Goal: Information Seeking & Learning: Learn about a topic

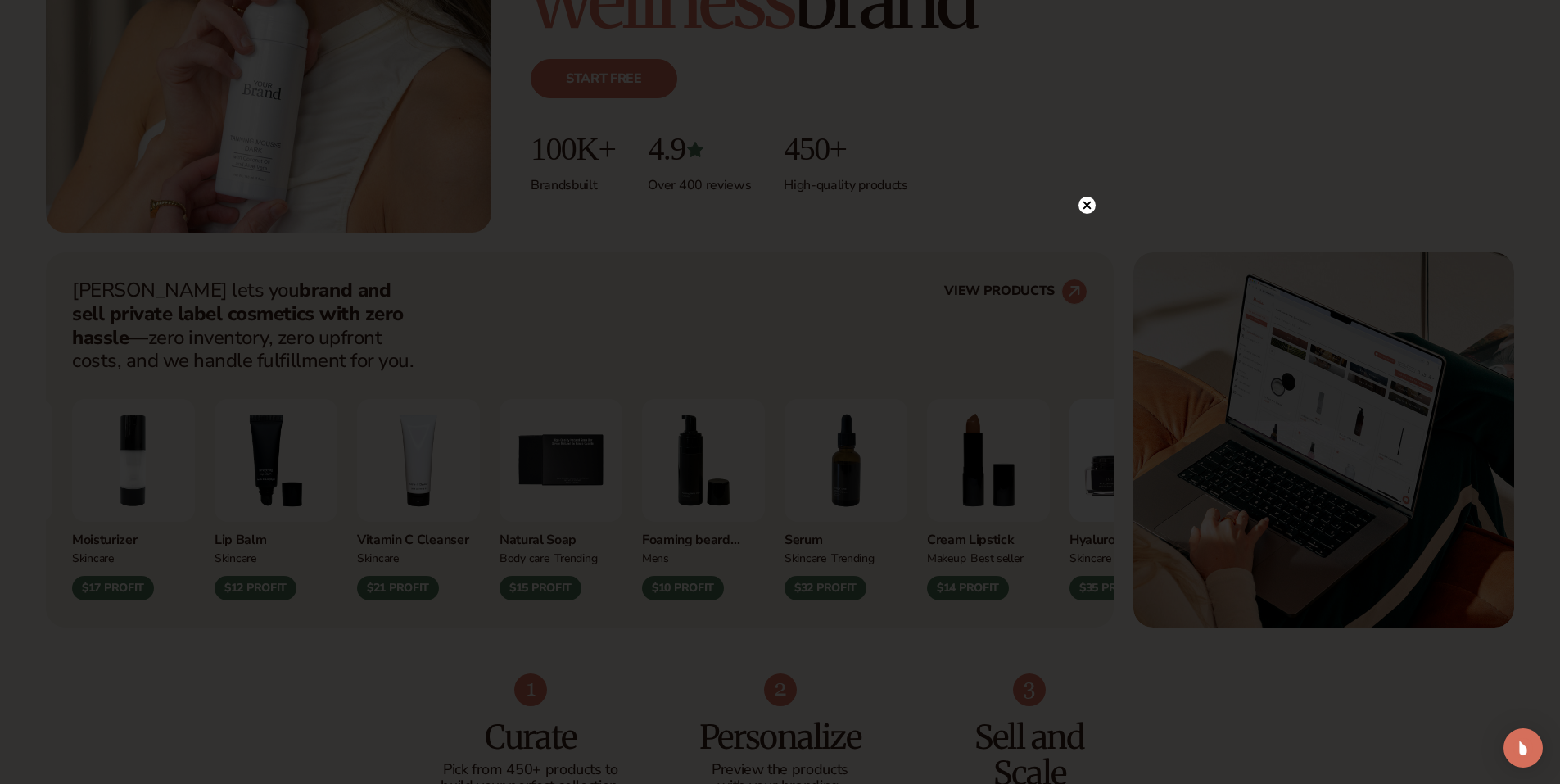
scroll to position [737, 0]
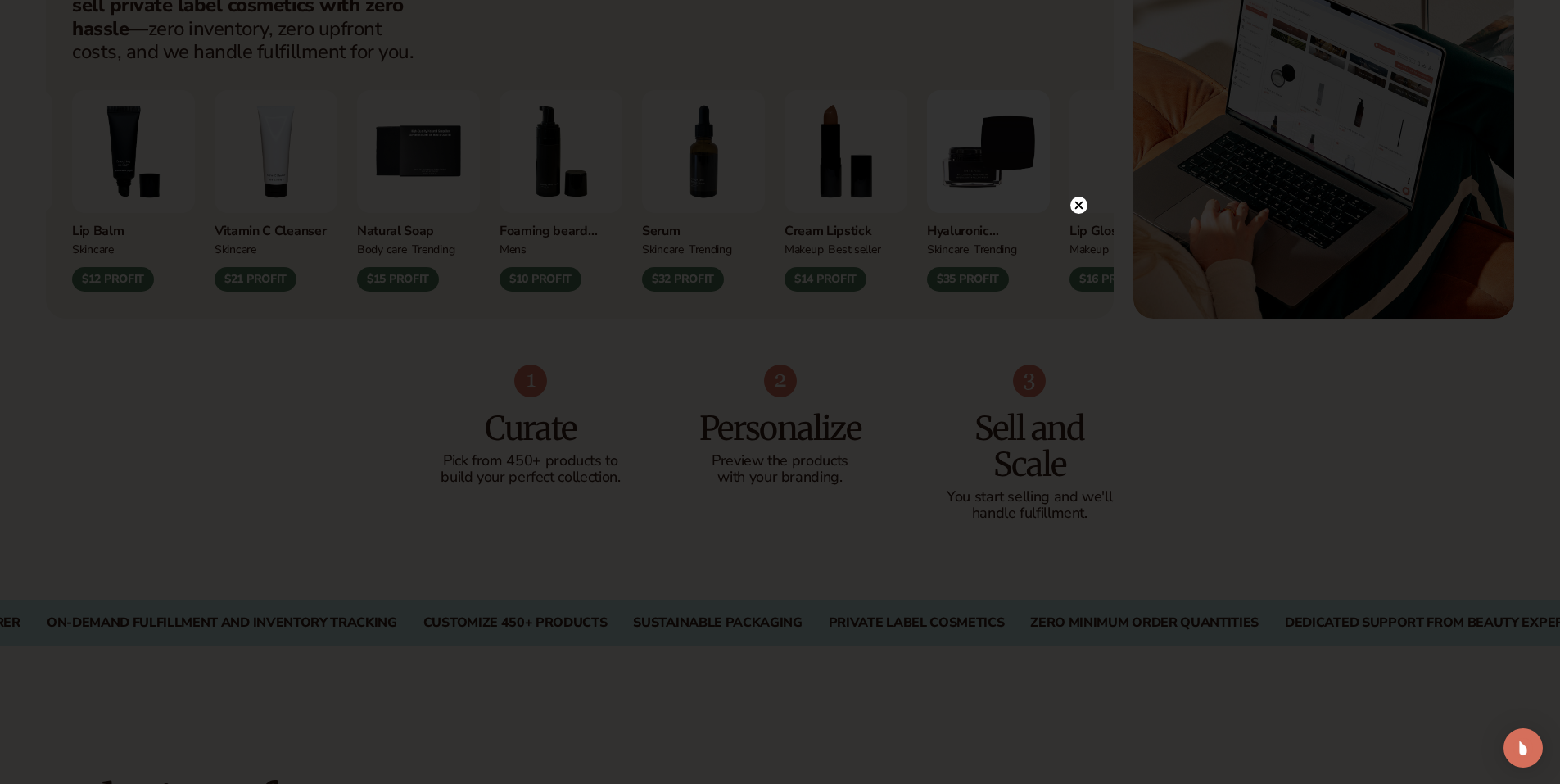
click at [1081, 208] on icon at bounding box center [1078, 205] width 8 height 8
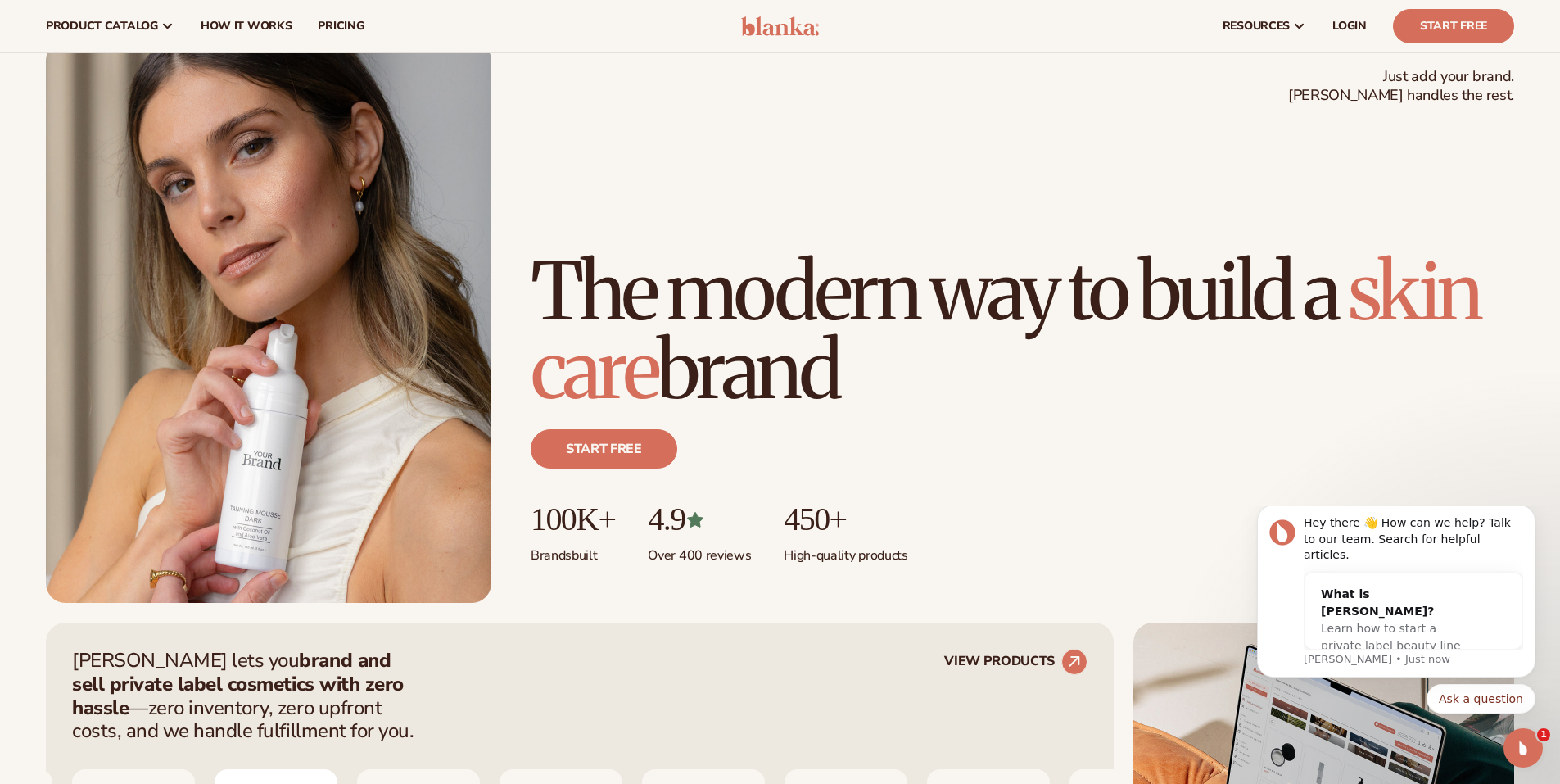
scroll to position [0, 0]
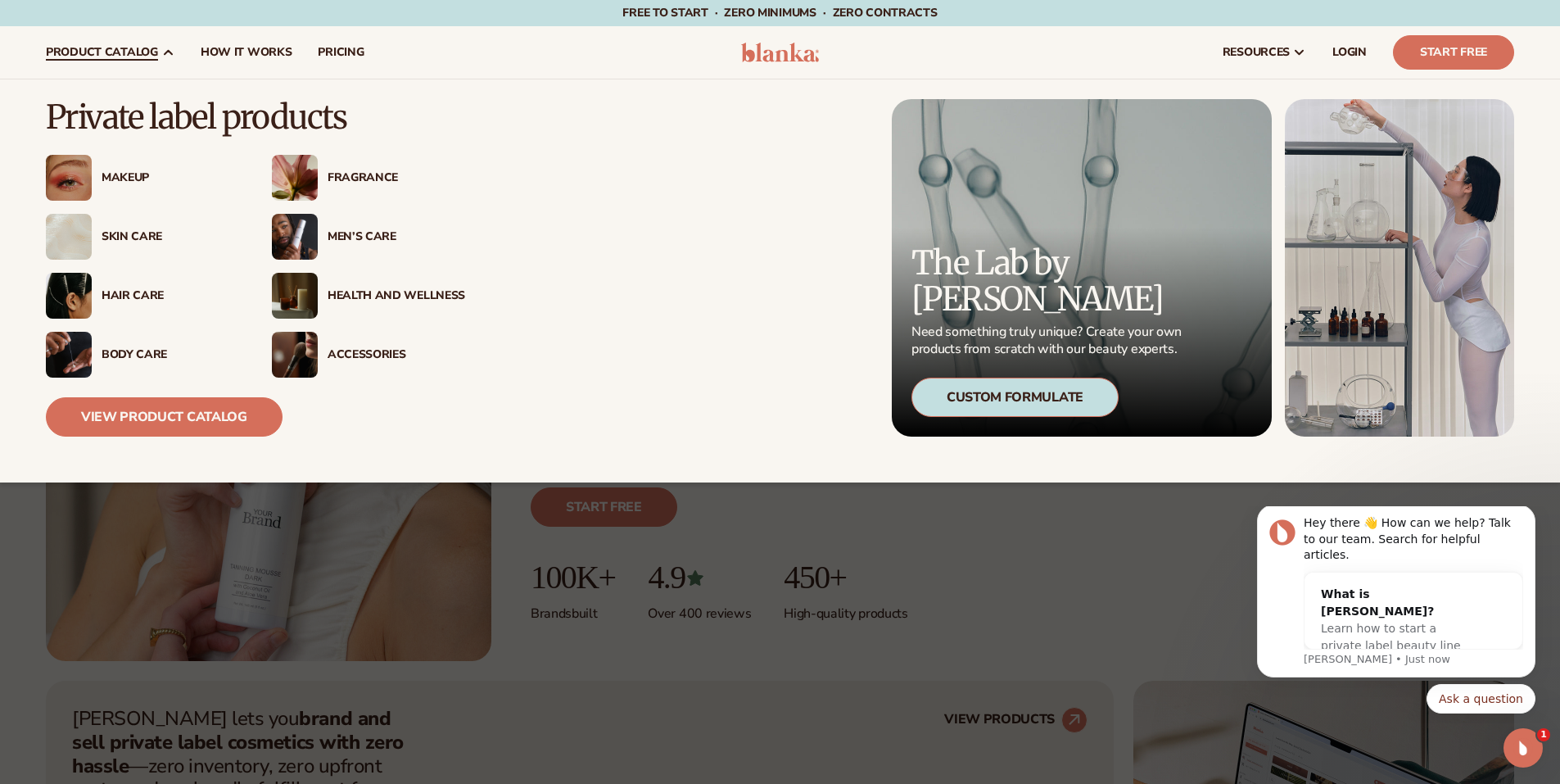
click at [140, 247] on div "Skin Care" at bounding box center [142, 236] width 194 height 46
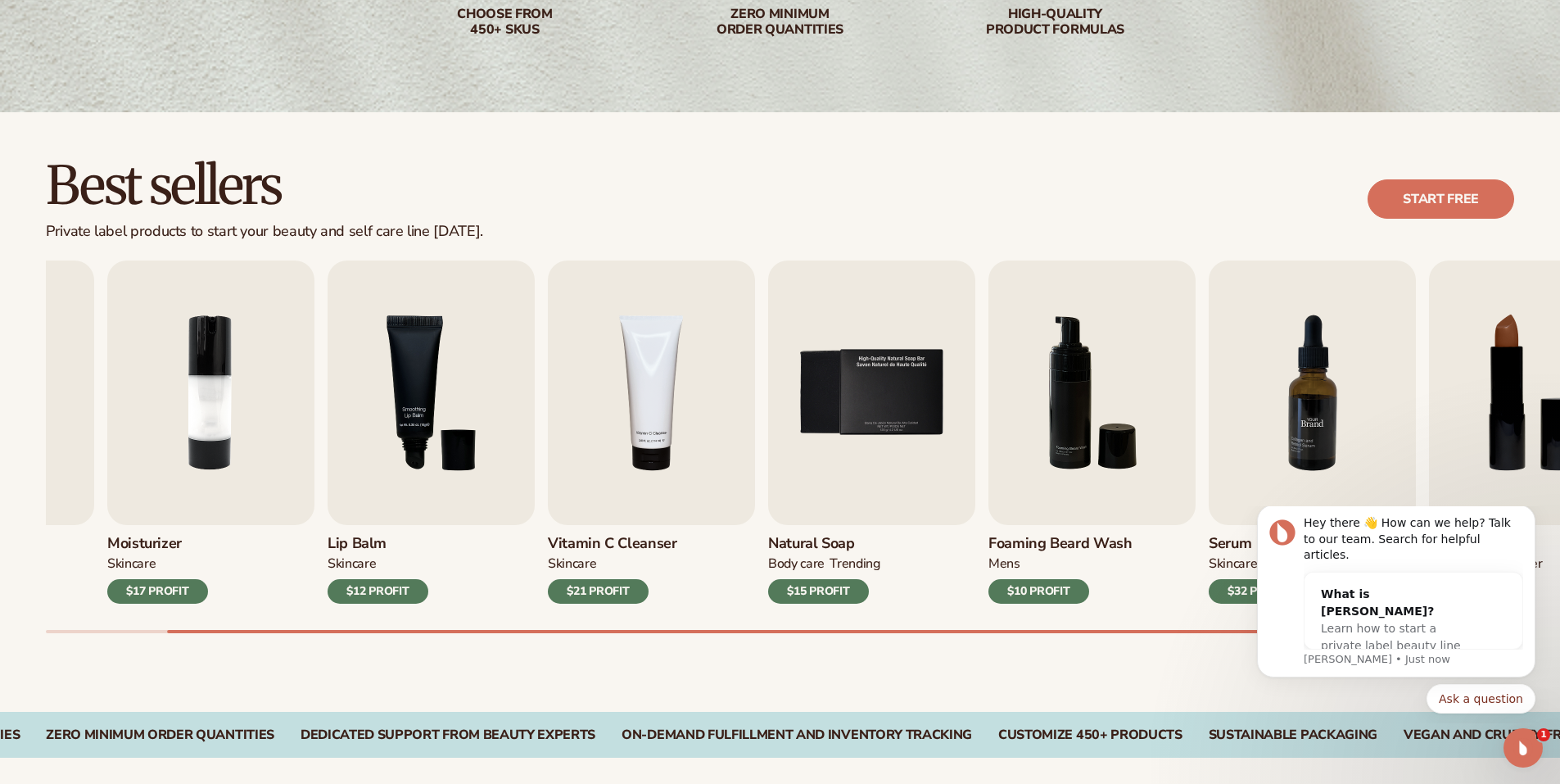
click at [1393, 433] on img "7 / 9" at bounding box center [1312, 392] width 207 height 265
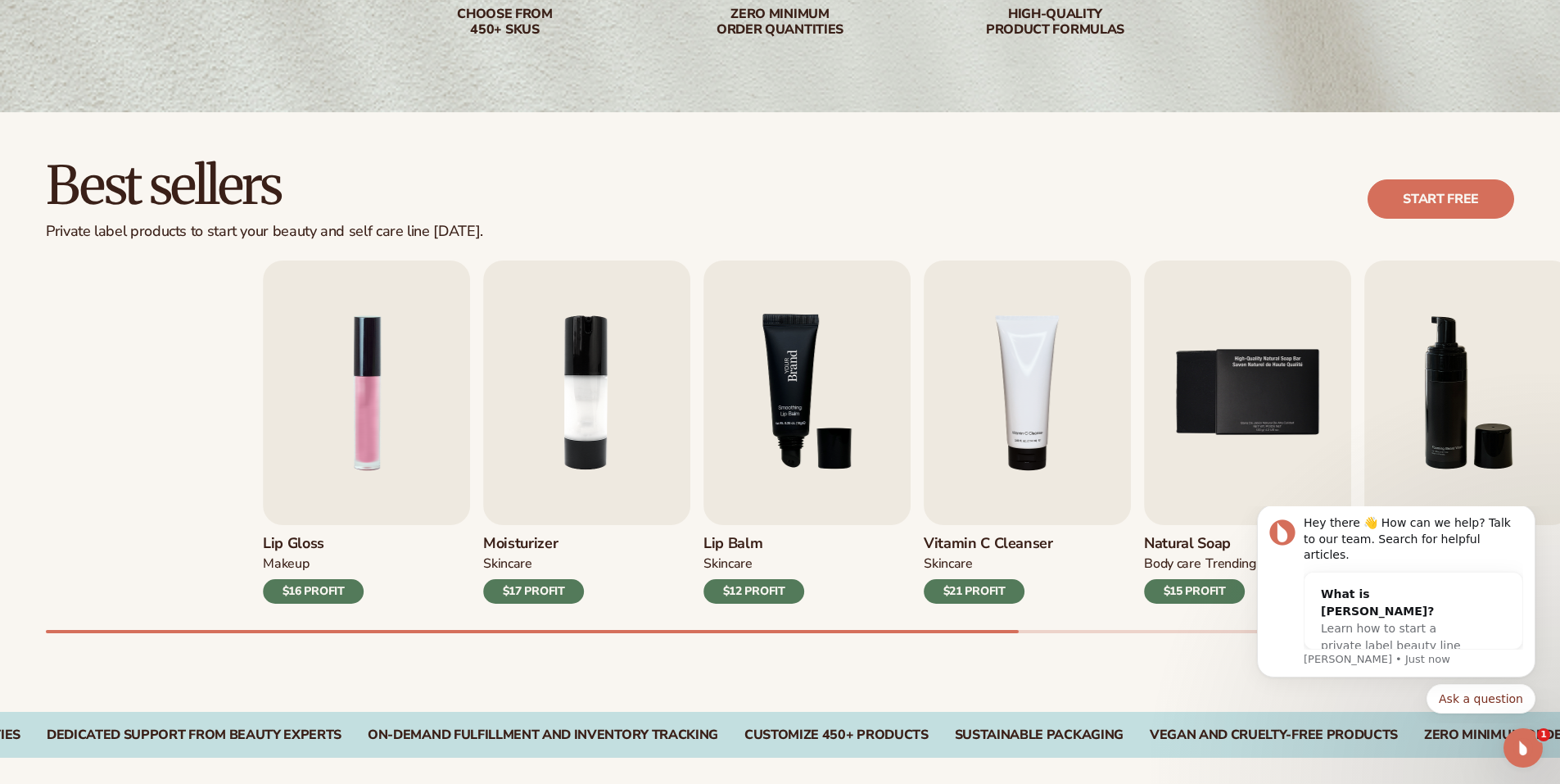
click at [1261, 443] on div "Lip Gloss MAKEUP $16 PROFIT Moisturizer SKINCARE $17 PROFIT SKINCARE" at bounding box center [997, 431] width 1468 height 343
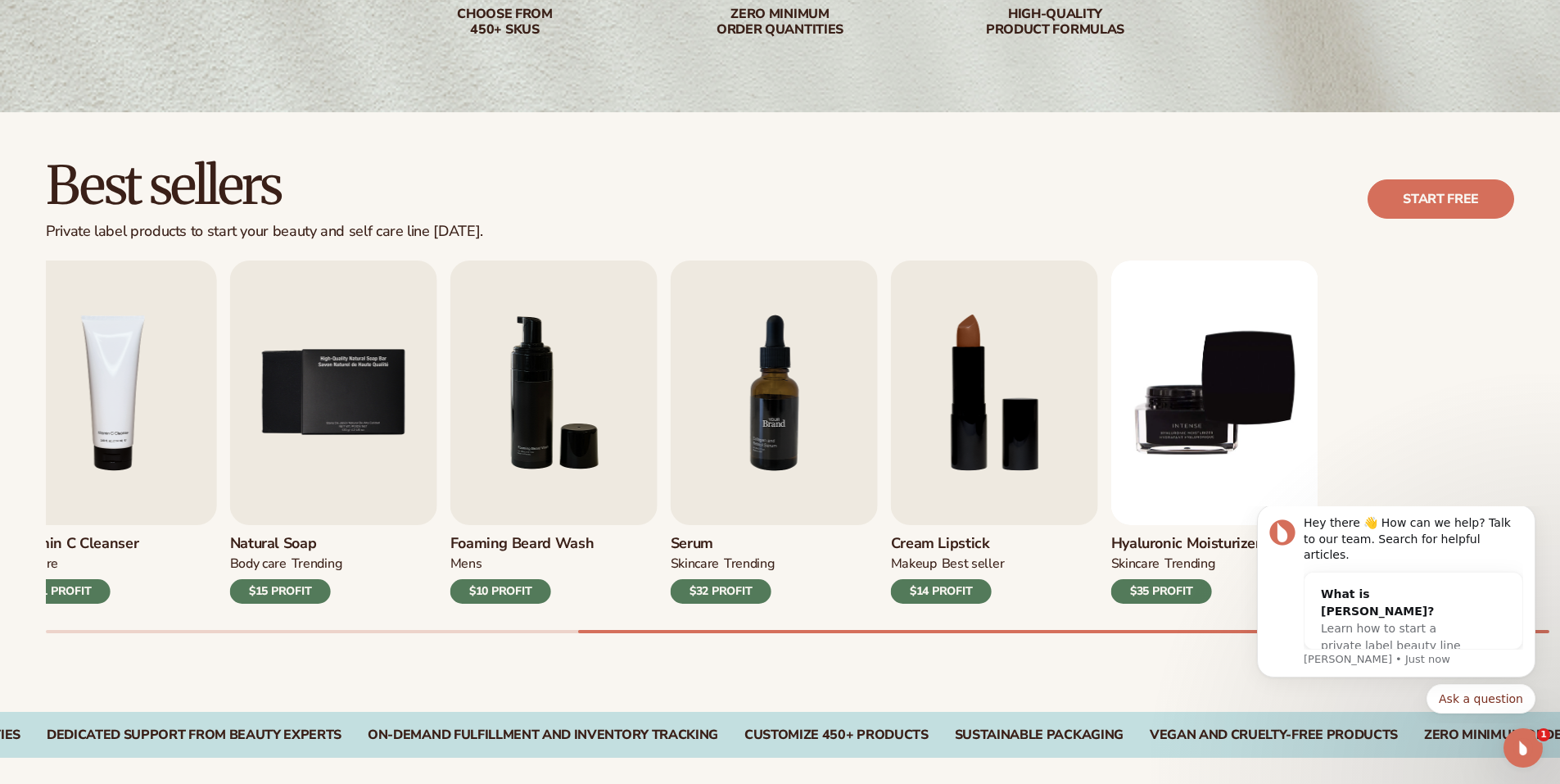
click at [390, 451] on div "Lip Gloss MAKEUP $16 PROFIT Moisturizer SKINCARE $17 PROFIT SKINCARE" at bounding box center [82, 431] width 1468 height 343
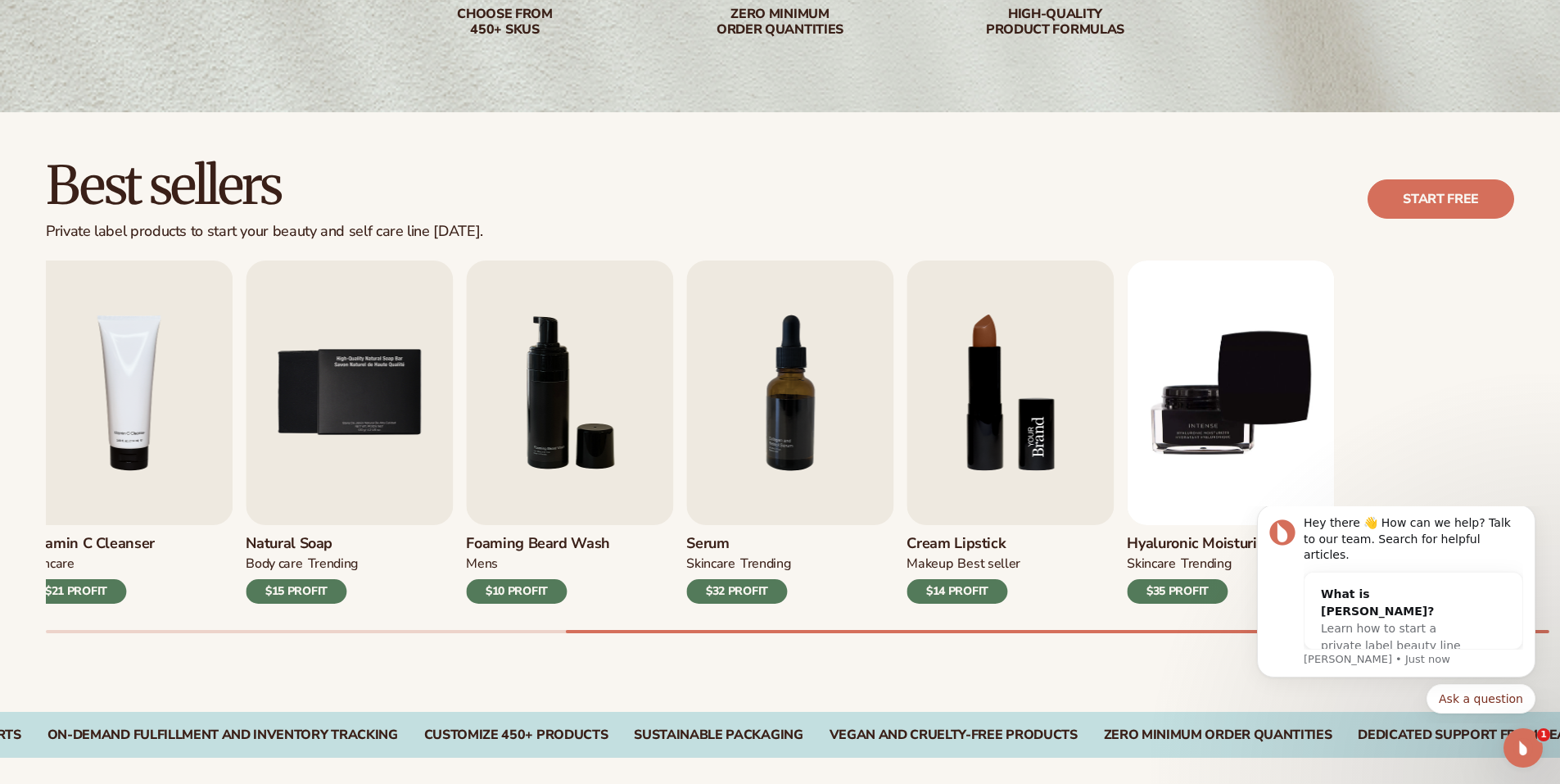
click at [632, 420] on div "Lip Gloss MAKEUP $16 PROFIT Moisturizer SKINCARE $17 PROFIT SKINCARE" at bounding box center [98, 431] width 1468 height 343
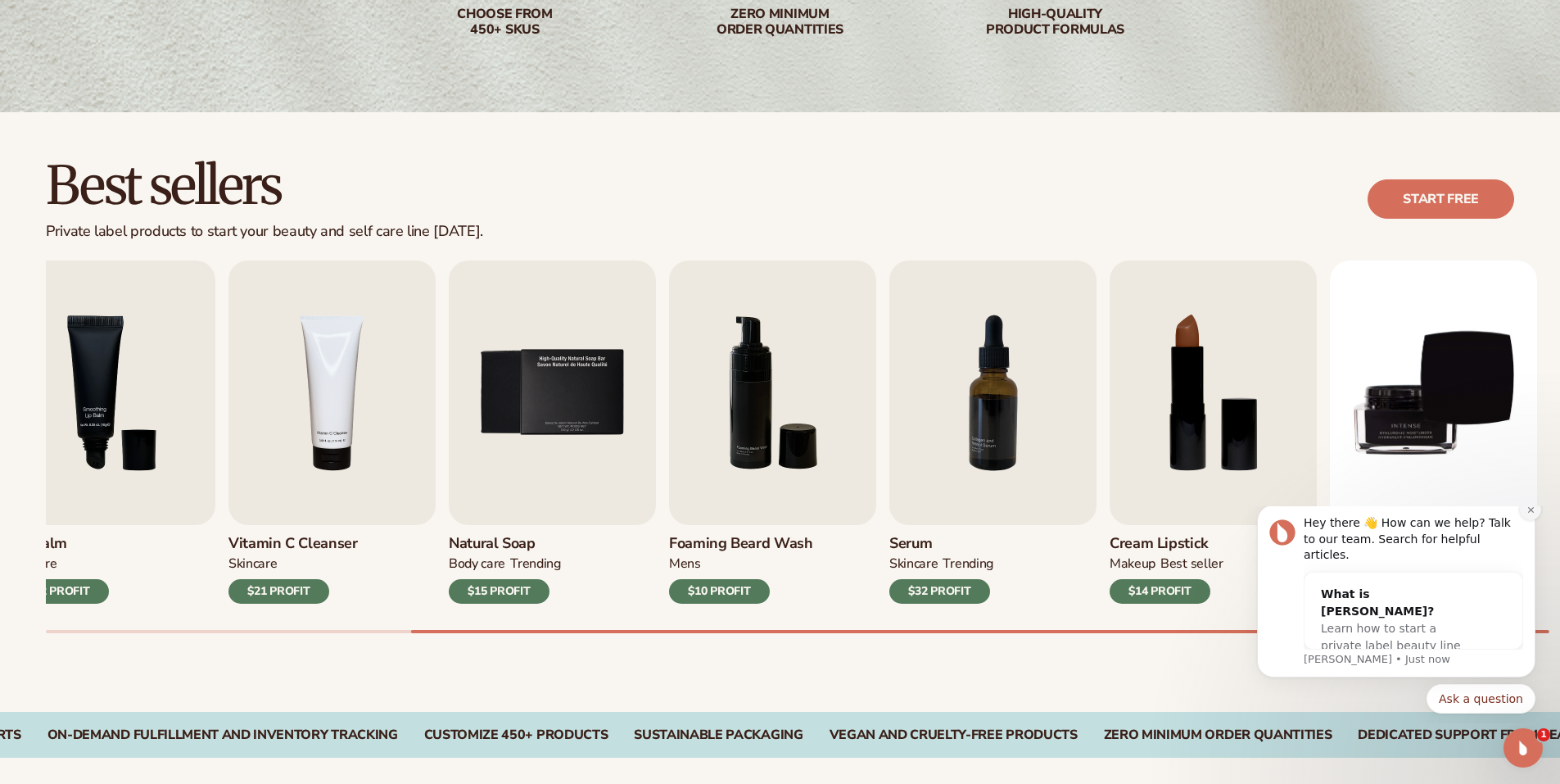
click at [1527, 515] on icon "Dismiss notification" at bounding box center [1531, 510] width 9 height 9
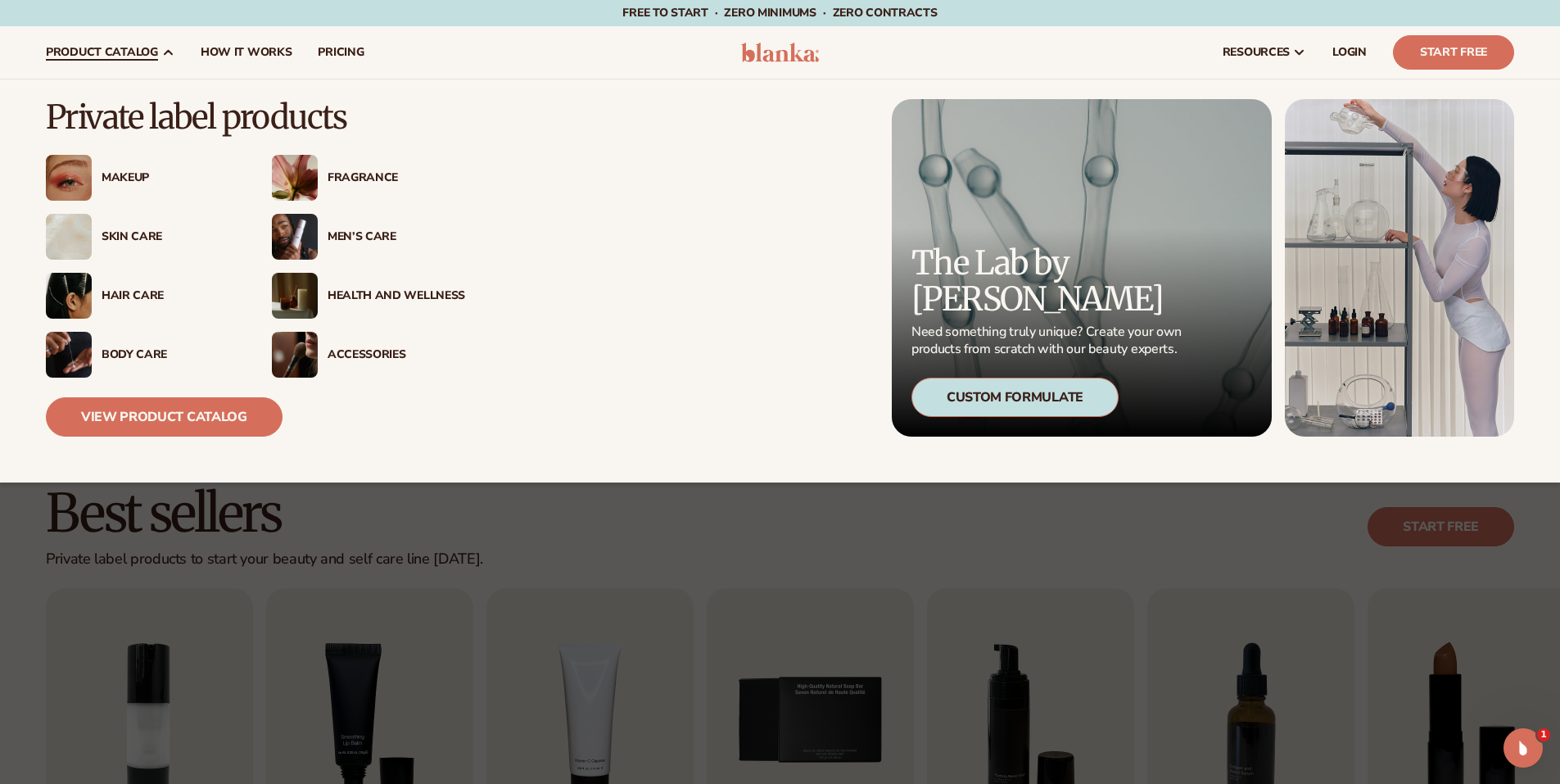
click at [136, 183] on div "Makeup" at bounding box center [170, 178] width 138 height 14
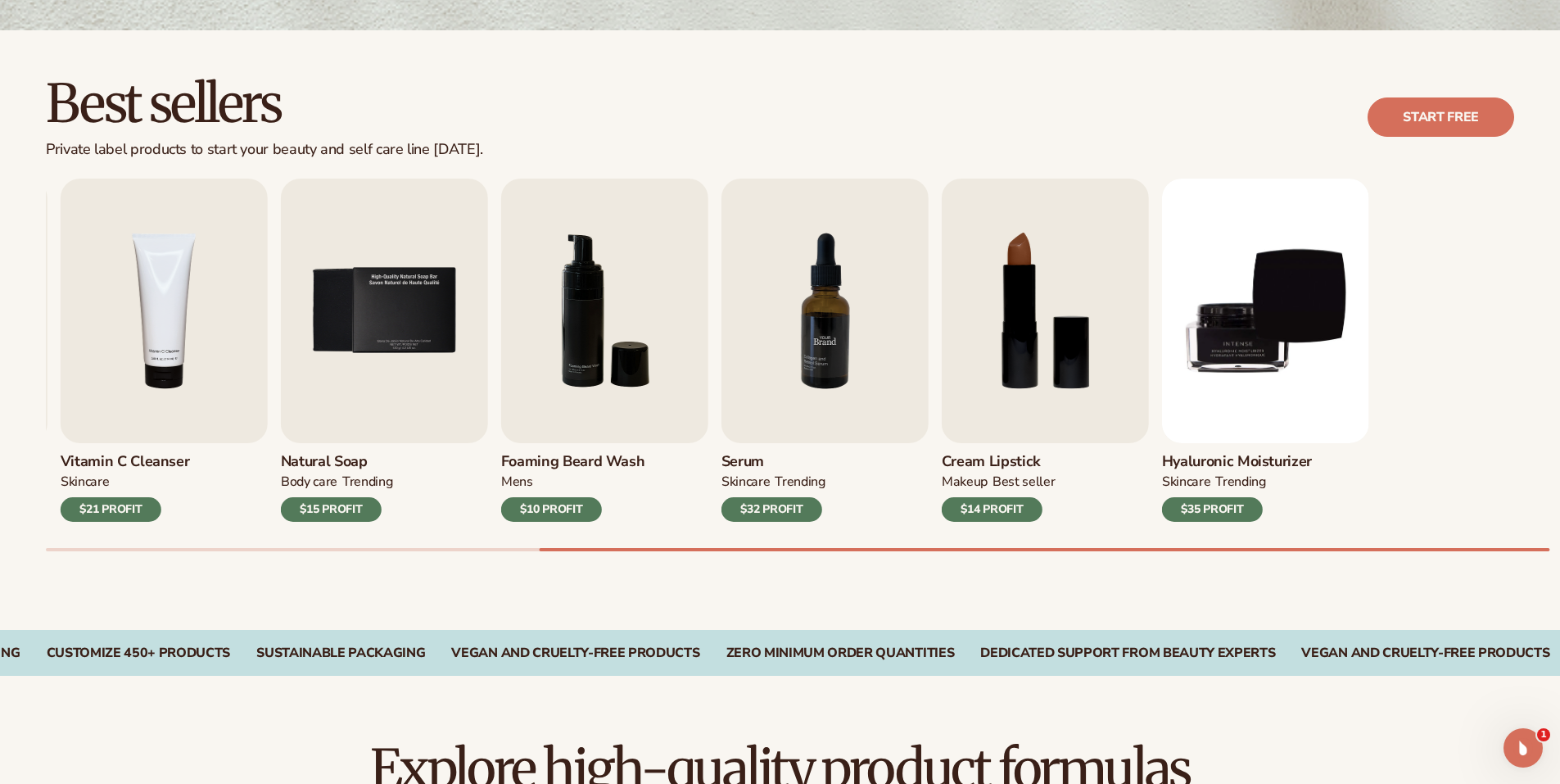
click at [522, 383] on div "Lip Gloss MAKEUP $16 PROFIT Moisturizer SKINCARE $17 PROFIT SKINCARE" at bounding box center [134, 350] width 1468 height 343
